Goal: Find specific page/section: Find specific page/section

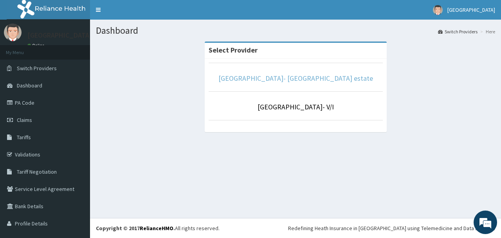
click at [262, 80] on link "[GEOGRAPHIC_DATA]- [GEOGRAPHIC_DATA] estate" at bounding box center [296, 78] width 155 height 9
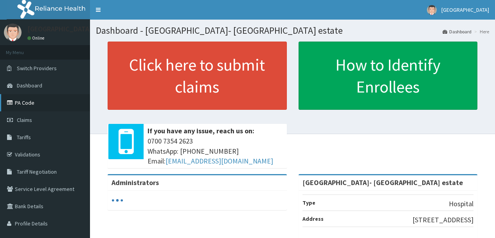
click at [52, 100] on link "PA Code" at bounding box center [45, 102] width 90 height 17
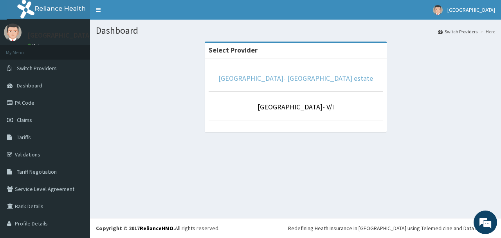
click at [263, 76] on link "[GEOGRAPHIC_DATA]- [GEOGRAPHIC_DATA] estate" at bounding box center [296, 78] width 155 height 9
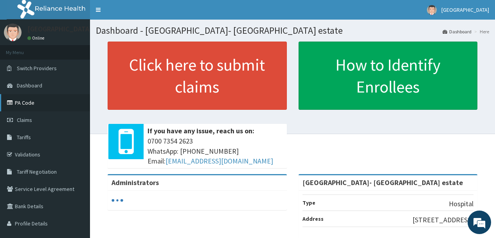
click at [49, 105] on link "PA Code" at bounding box center [45, 102] width 90 height 17
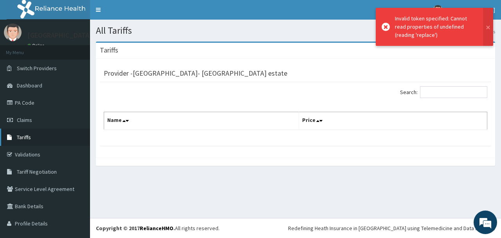
click at [33, 134] on link "Tariffs" at bounding box center [45, 136] width 90 height 17
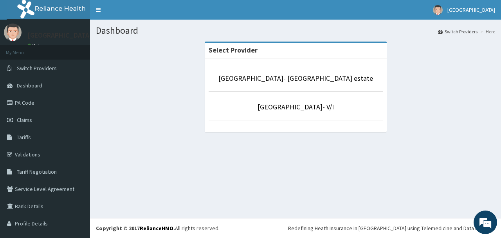
click at [247, 82] on p "[GEOGRAPHIC_DATA]- [GEOGRAPHIC_DATA] estate" at bounding box center [296, 78] width 174 height 10
click at [55, 140] on link "Tariffs" at bounding box center [45, 136] width 90 height 17
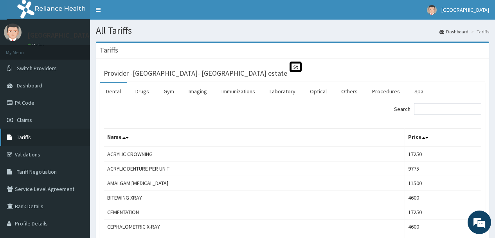
click at [48, 136] on link "Tariffs" at bounding box center [45, 136] width 90 height 17
click at [41, 107] on link "PA Code" at bounding box center [45, 102] width 90 height 17
